Goal: Task Accomplishment & Management: Complete application form

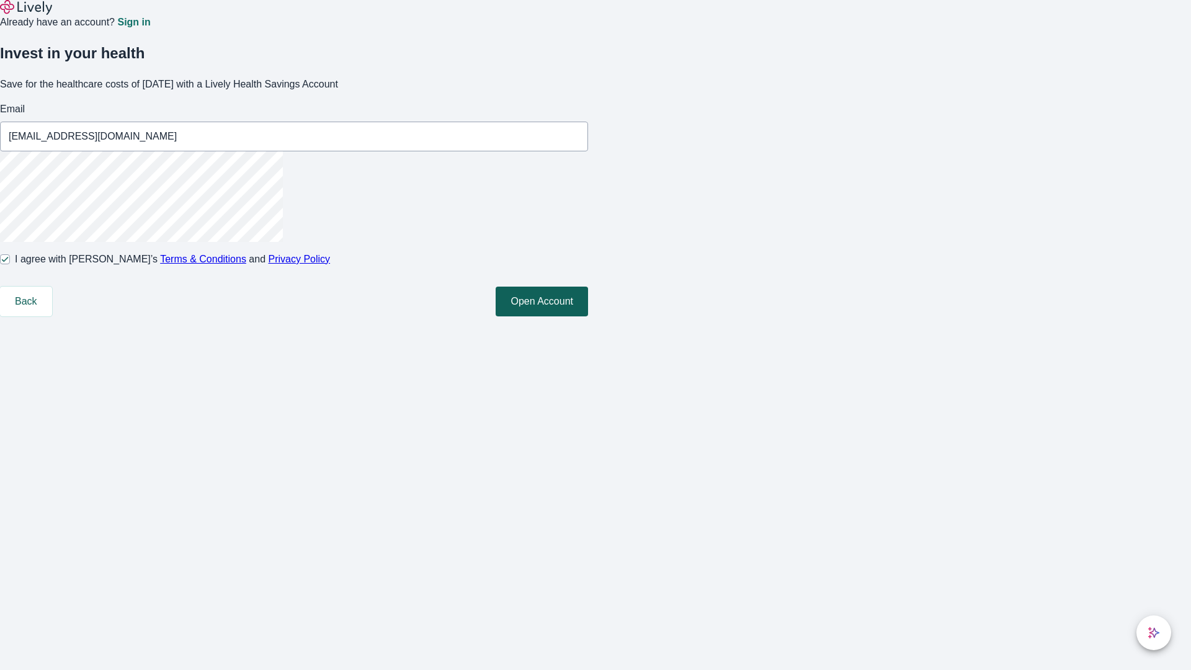
click at [588, 316] on button "Open Account" at bounding box center [542, 302] width 92 height 30
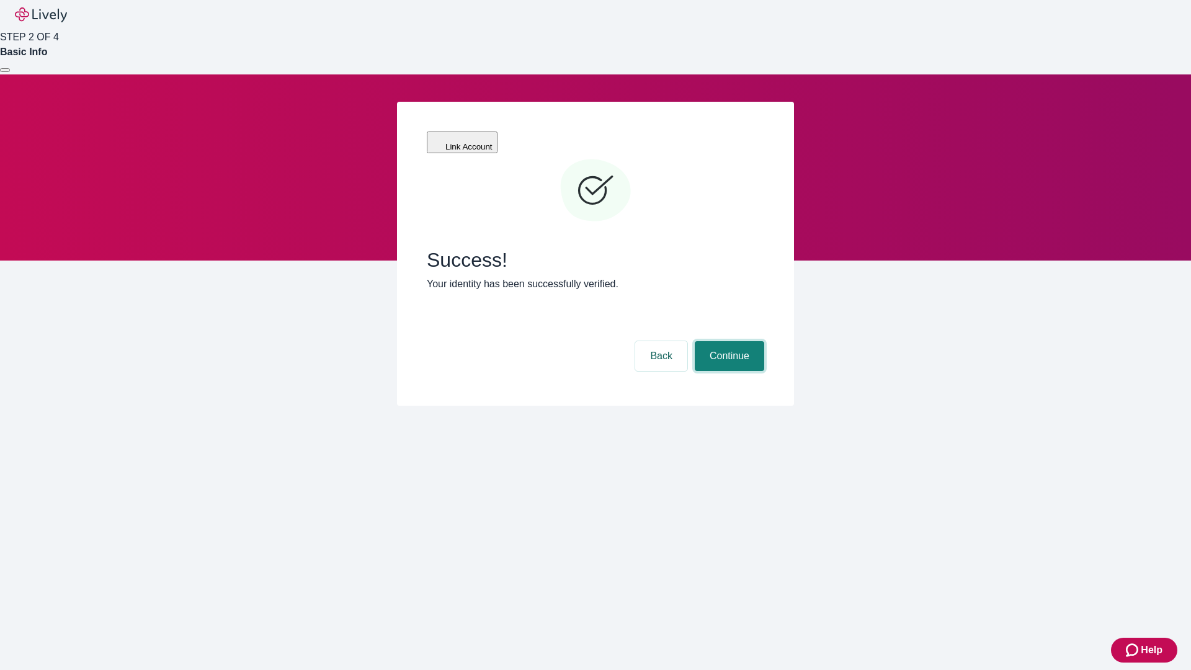
click at [728, 341] on button "Continue" at bounding box center [729, 356] width 69 height 30
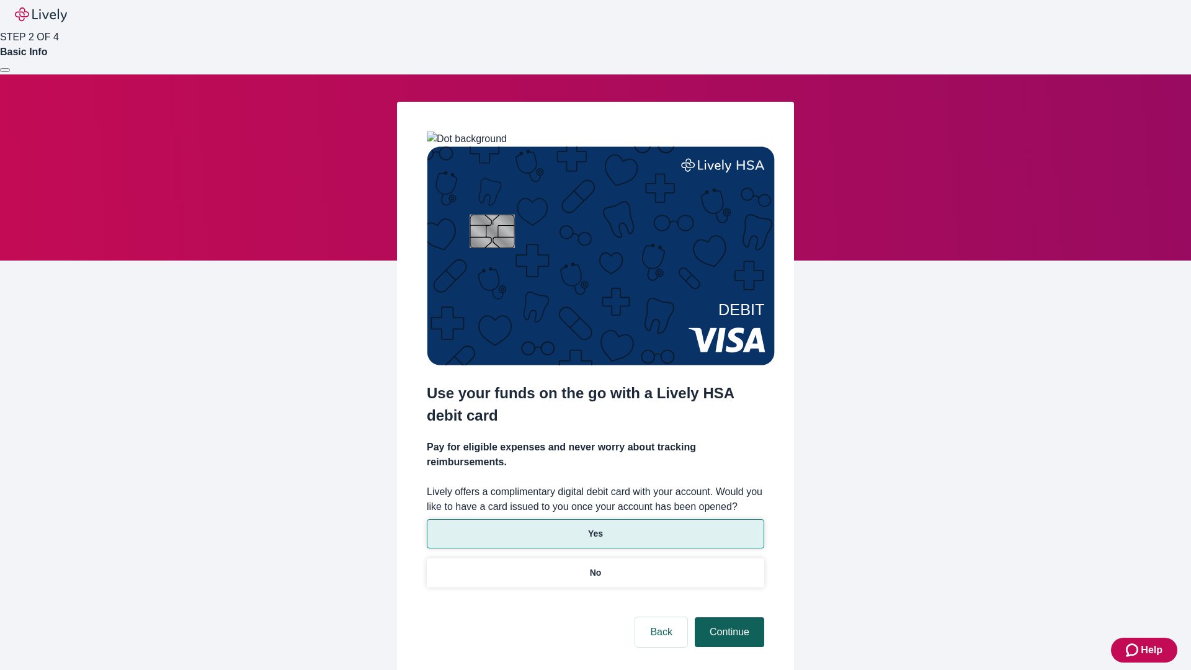
click at [595, 527] on p "Yes" at bounding box center [595, 533] width 15 height 13
click at [728, 617] on button "Continue" at bounding box center [729, 632] width 69 height 30
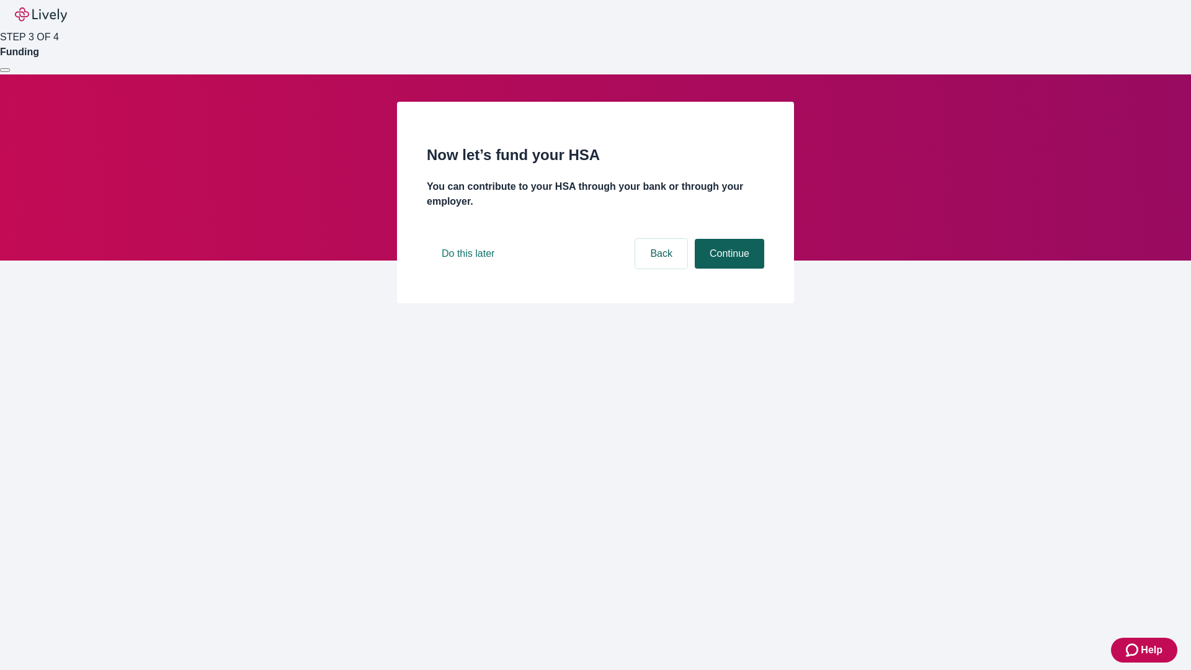
click at [728, 269] on button "Continue" at bounding box center [729, 254] width 69 height 30
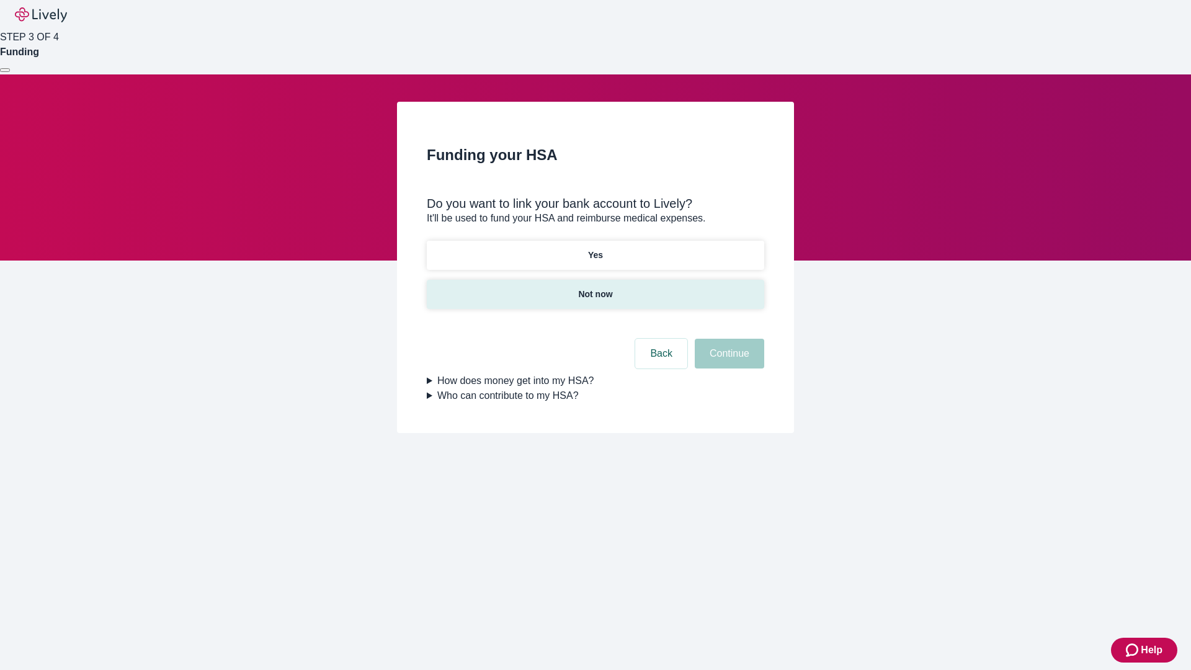
click at [595, 288] on p "Not now" at bounding box center [595, 294] width 34 height 13
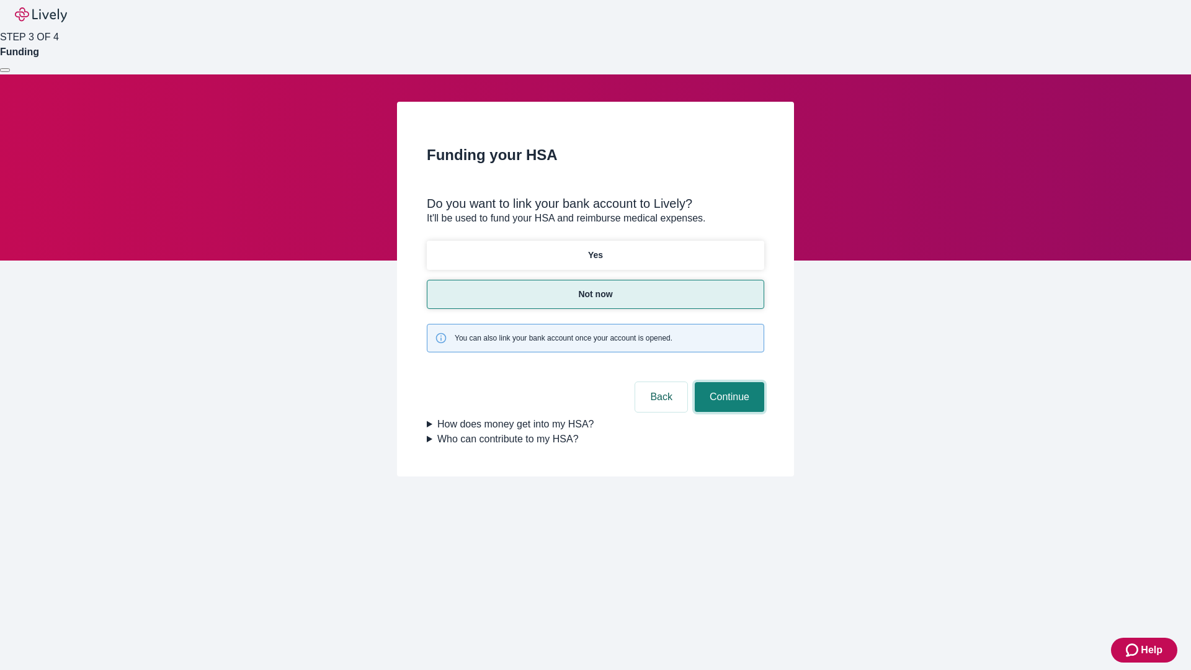
click at [728, 382] on button "Continue" at bounding box center [729, 397] width 69 height 30
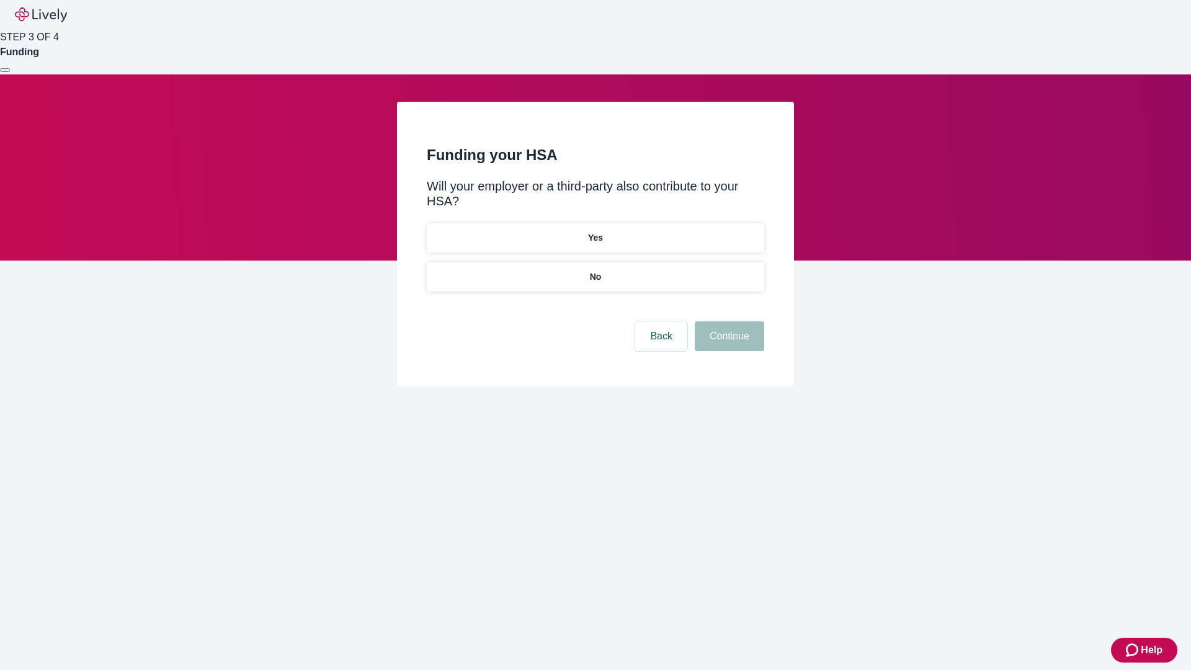
click at [595, 270] on p "No" at bounding box center [596, 276] width 12 height 13
click at [728, 321] on button "Continue" at bounding box center [729, 336] width 69 height 30
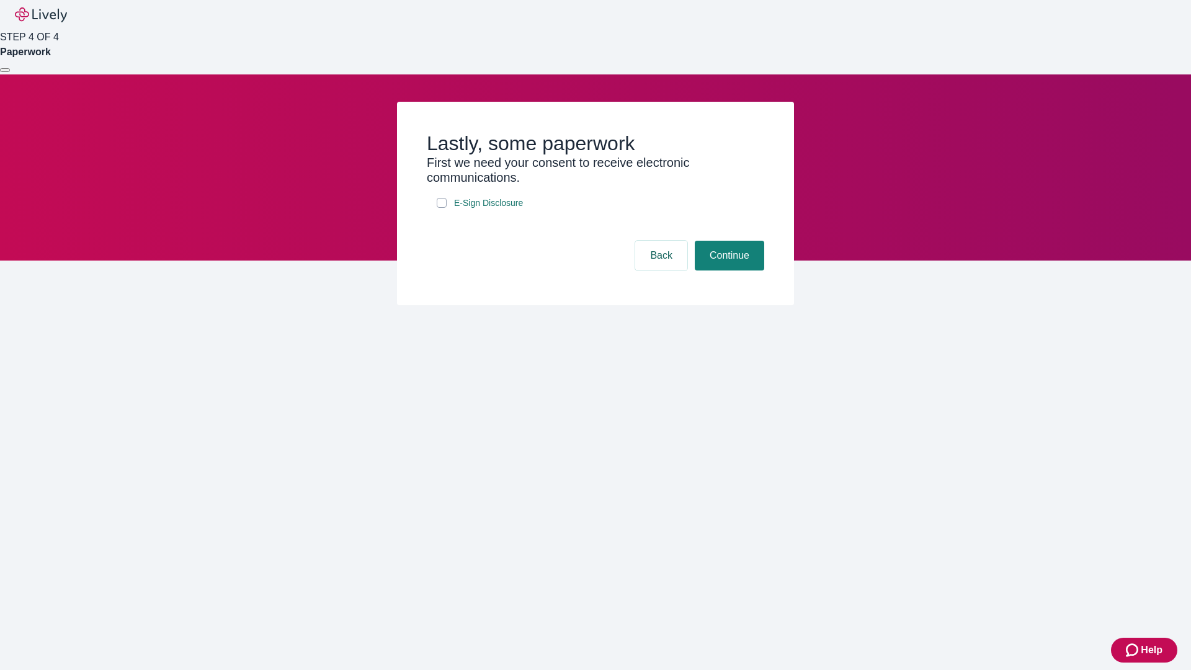
click at [442, 208] on input "E-Sign Disclosure" at bounding box center [442, 203] width 10 height 10
checkbox input "true"
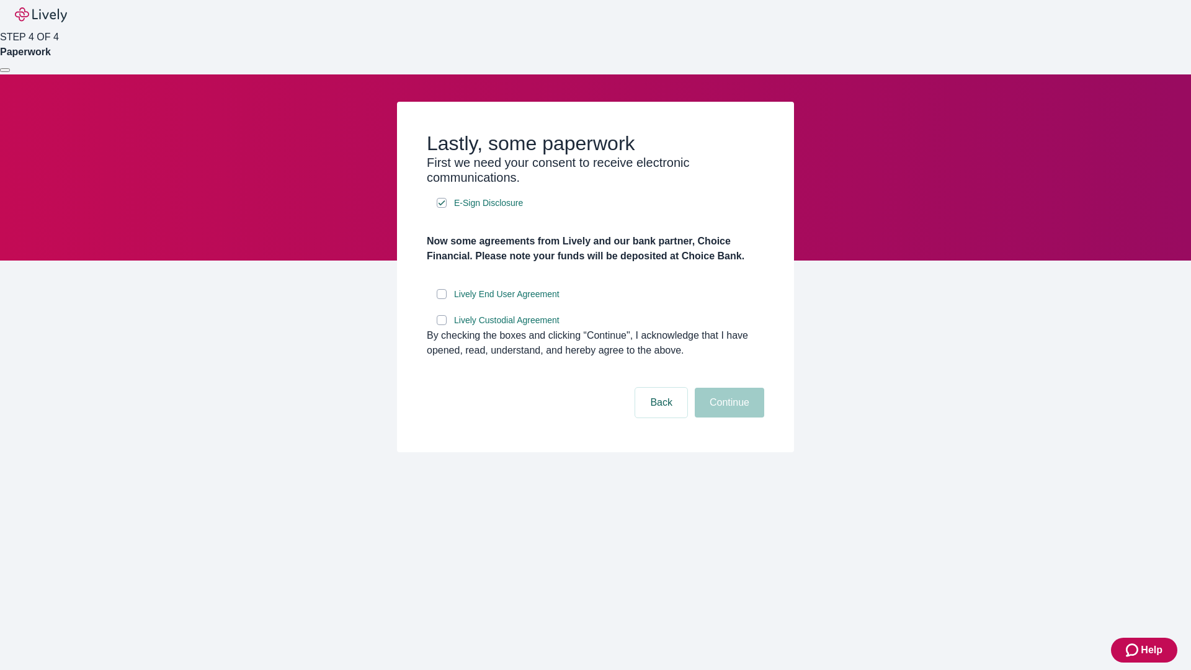
click at [442, 299] on input "Lively End User Agreement" at bounding box center [442, 294] width 10 height 10
checkbox input "true"
click at [442, 325] on input "Lively Custodial Agreement" at bounding box center [442, 320] width 10 height 10
checkbox input "true"
click at [728, 417] on button "Continue" at bounding box center [729, 403] width 69 height 30
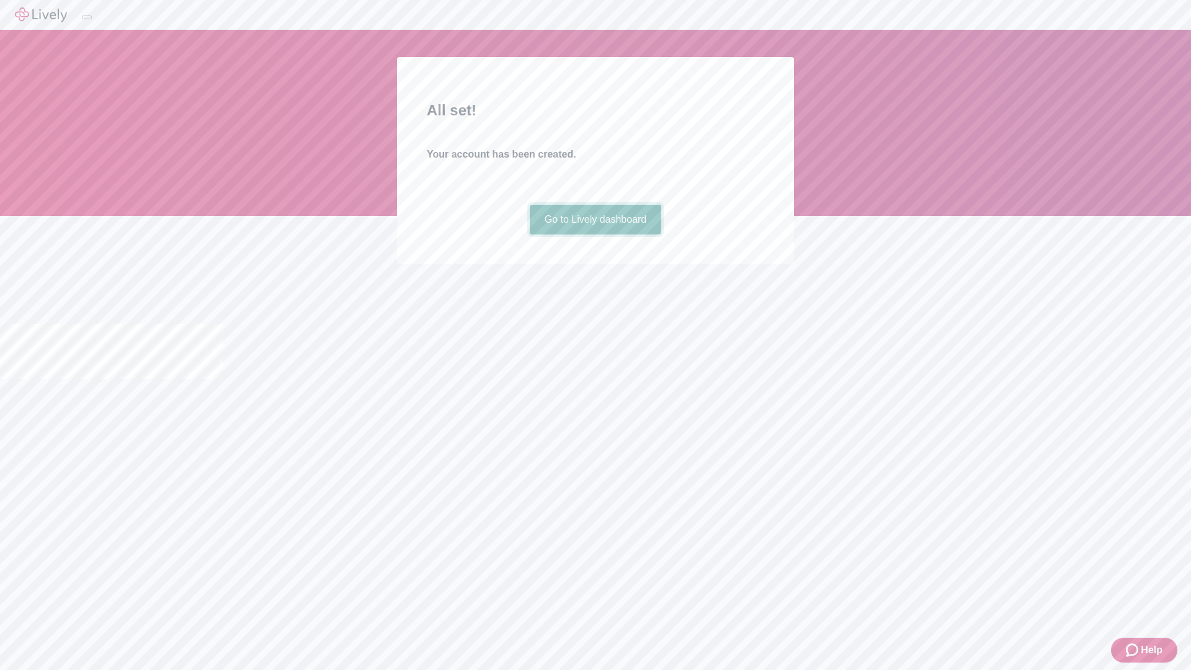
click at [595, 234] on link "Go to Lively dashboard" at bounding box center [596, 220] width 132 height 30
